Goal: Book appointment/travel/reservation

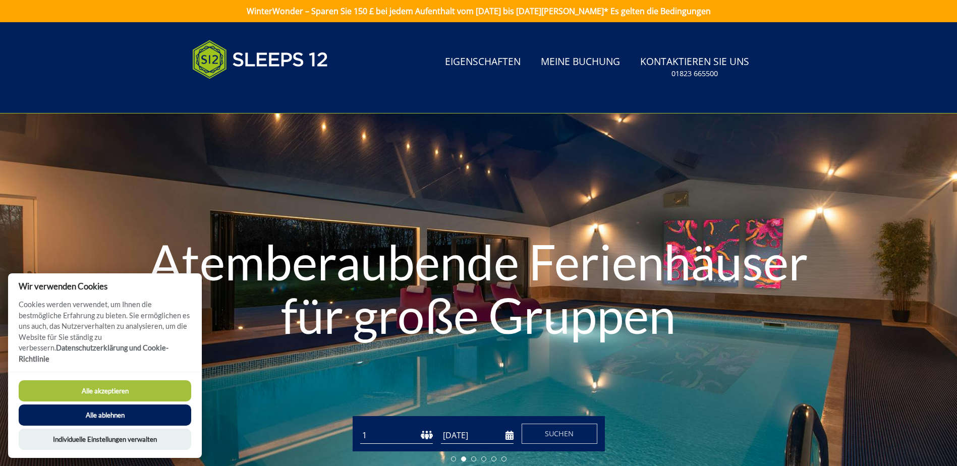
click at [105, 391] on button "Alle akzeptieren" at bounding box center [105, 390] width 173 height 21
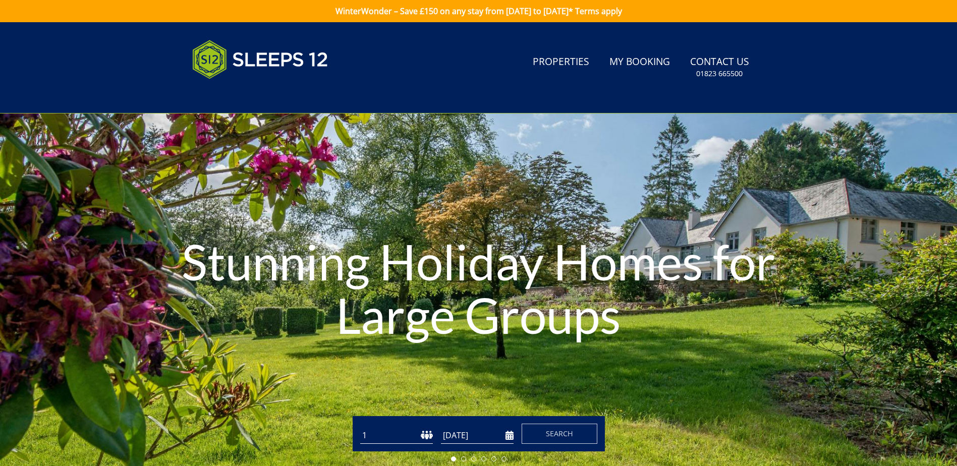
click at [375, 438] on select "1 2 3 4 5 6 7 8 9 10 11 12 13 14 15 16 17 18 19 20 21 22 23 24 25 26 27 28 29 3…" at bounding box center [396, 435] width 73 height 17
select select "30"
click at [360, 427] on select "1 2 3 4 5 6 7 8 9 10 11 12 13 14 15 16 17 18 19 20 21 22 23 24 25 26 27 28 29 3…" at bounding box center [396, 435] width 73 height 17
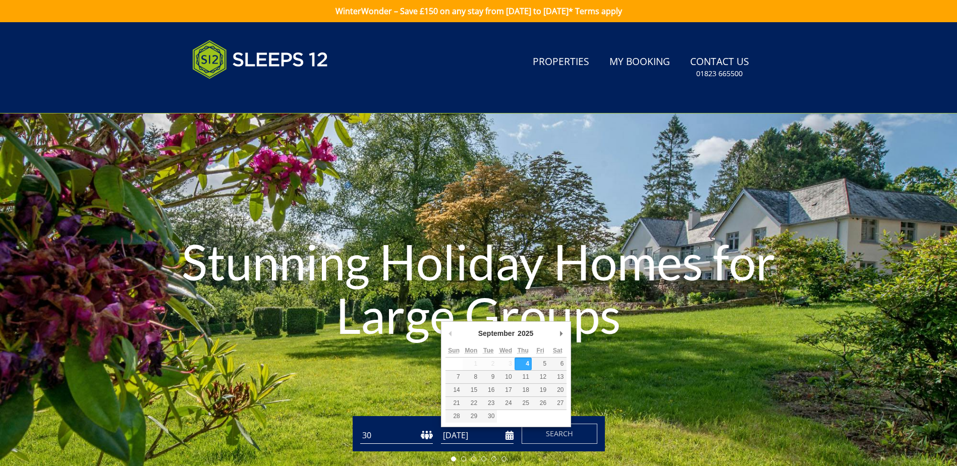
click at [461, 434] on input "[DATE]" at bounding box center [477, 435] width 73 height 17
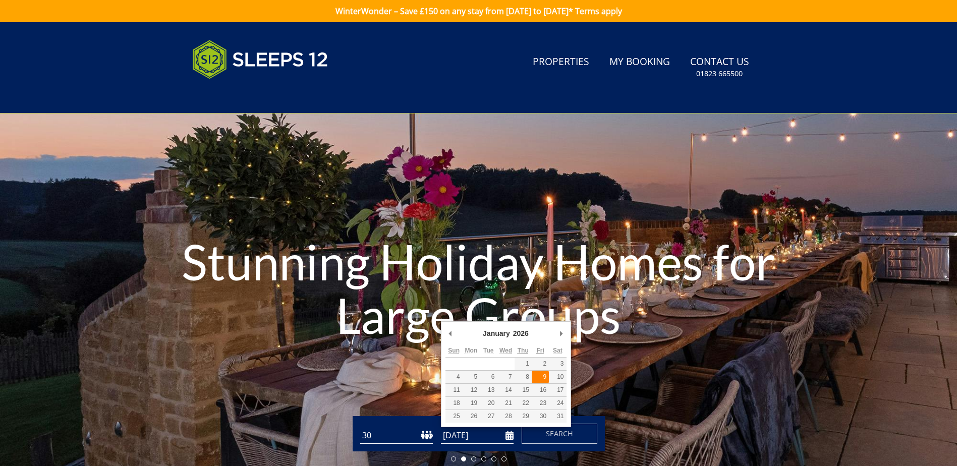
type input "[DATE]"
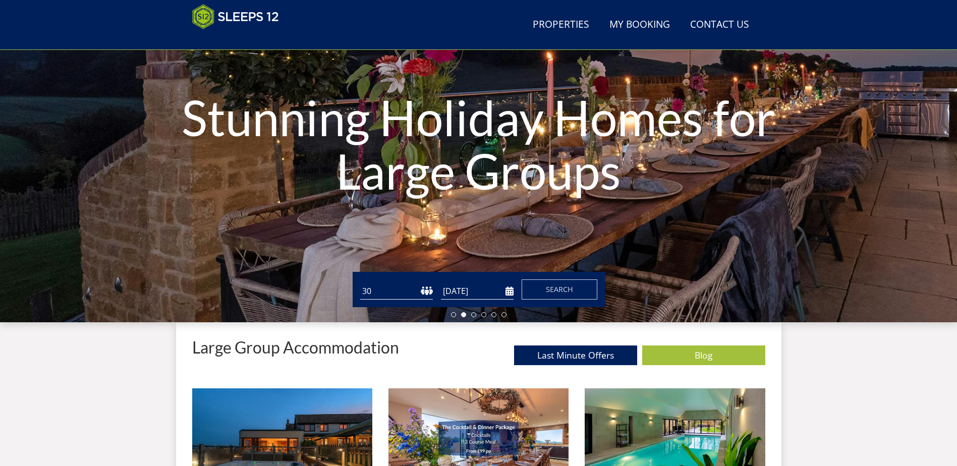
scroll to position [110, 0]
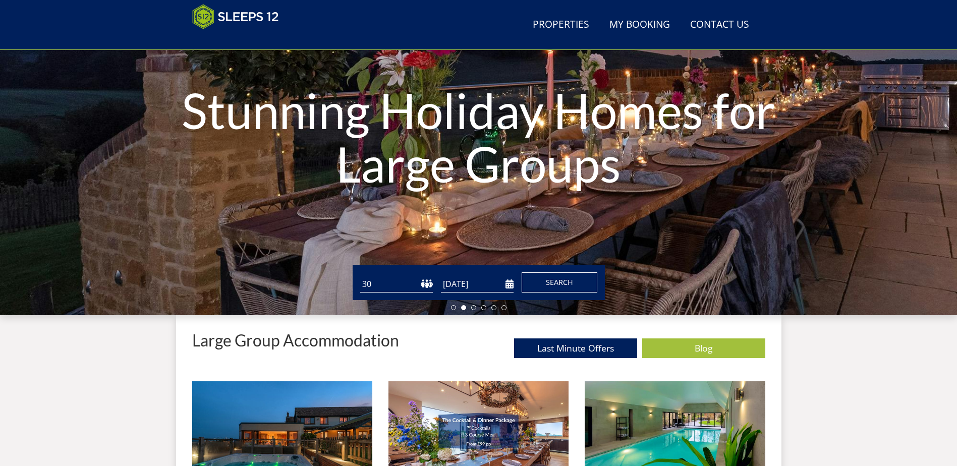
click at [542, 278] on button "Search" at bounding box center [560, 282] width 76 height 20
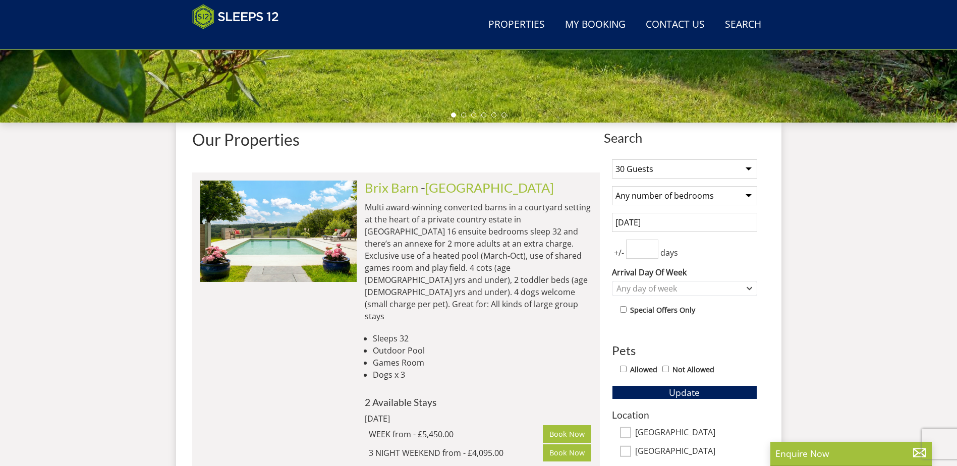
scroll to position [312, 0]
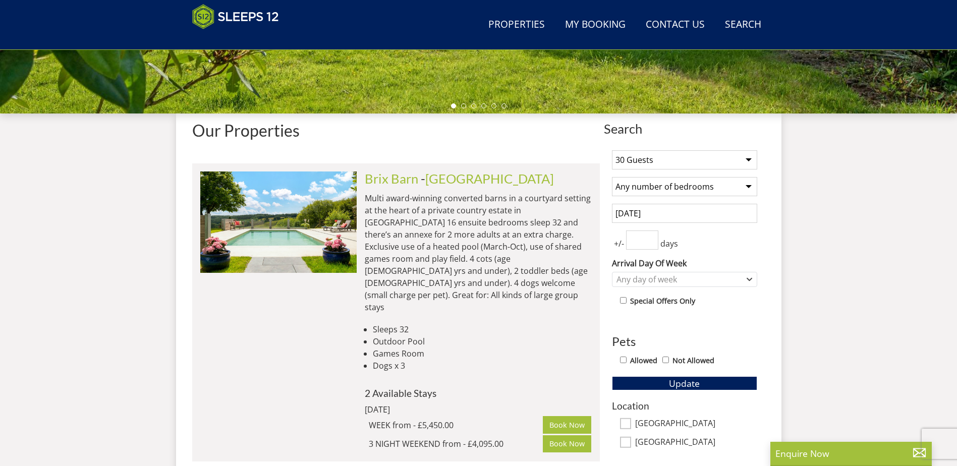
click at [692, 186] on select "Any number of bedrooms 4 Bedrooms 5 Bedrooms 6 Bedrooms 7 Bedrooms 8 Bedrooms 9…" at bounding box center [684, 186] width 145 height 19
select select "16"
click at [612, 177] on select "Any number of bedrooms 4 Bedrooms 5 Bedrooms 6 Bedrooms 7 Bedrooms 8 Bedrooms 9…" at bounding box center [684, 186] width 145 height 19
click at [668, 164] on select "1 Guest 2 Guests 3 Guests 4 Guests 5 Guests 6 Guests 7 Guests 8 Guests 9 Guests…" at bounding box center [684, 159] width 145 height 19
select select "16"
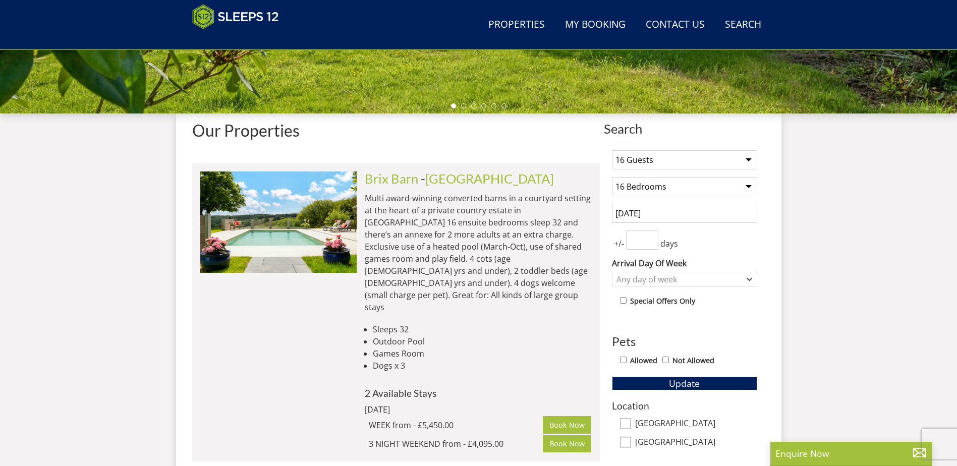
click at [612, 150] on select "1 Guest 2 Guests 3 Guests 4 Guests 5 Guests 6 Guests 7 Guests 8 Guests 9 Guests…" at bounding box center [684, 159] width 145 height 19
click at [638, 239] on input "number" at bounding box center [642, 240] width 32 height 19
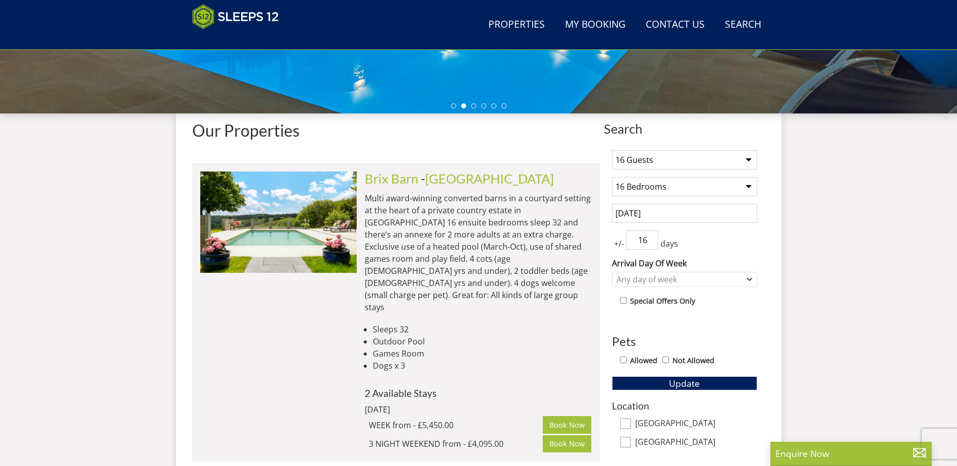
type input "16"
click at [643, 279] on div "Any day of week" at bounding box center [679, 279] width 131 height 11
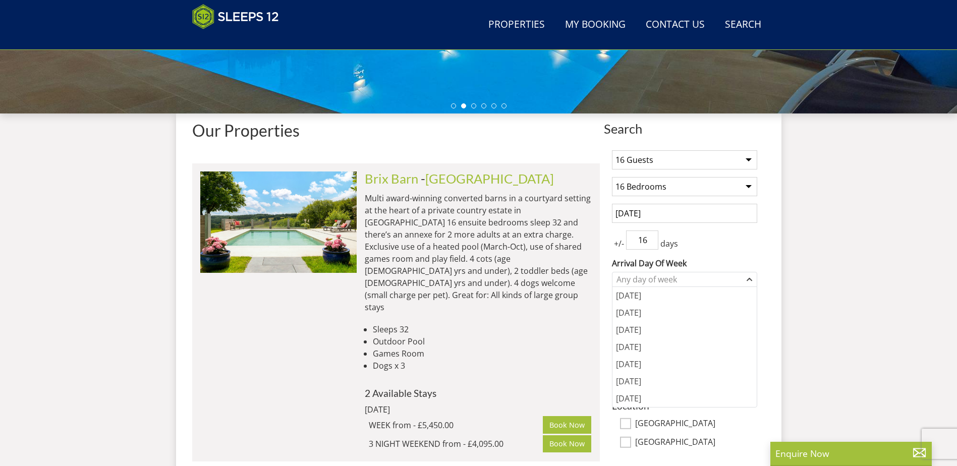
click at [710, 247] on div "+/- 16 days" at bounding box center [684, 240] width 145 height 19
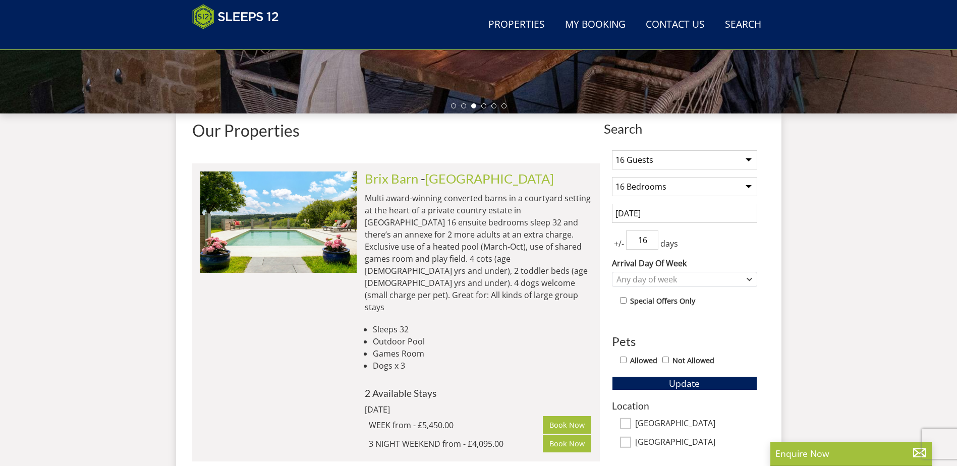
select select "30"
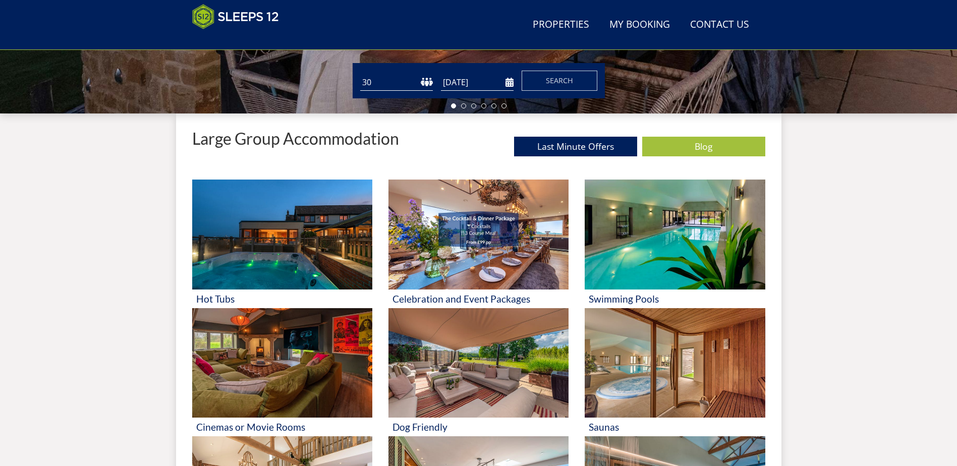
scroll to position [110, 0]
